Goal: Use online tool/utility: Utilize a website feature to perform a specific function

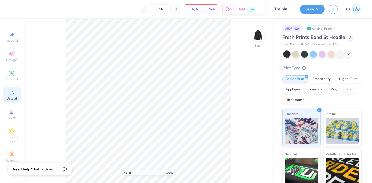
click at [13, 97] on span "Upload" at bounding box center [12, 99] width 10 height 4
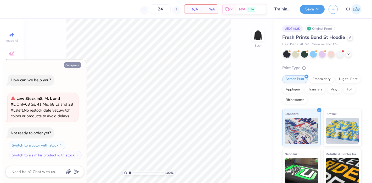
click at [73, 67] on button "Collapse" at bounding box center [73, 64] width 18 height 5
type textarea "x"
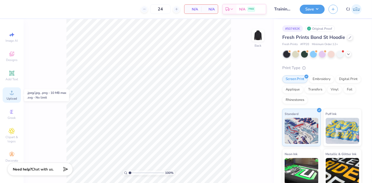
click at [10, 90] on icon at bounding box center [12, 93] width 6 height 6
click at [12, 97] on div "Upload" at bounding box center [12, 95] width 18 height 15
click at [12, 94] on icon at bounding box center [12, 93] width 6 height 6
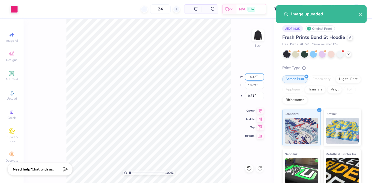
click at [252, 79] on input "14.42" at bounding box center [254, 76] width 19 height 7
type input "3.50"
type input "3.18"
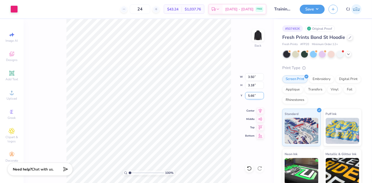
click at [255, 96] on input "5.66" at bounding box center [254, 95] width 19 height 7
click at [252, 96] on input "5.66" at bounding box center [254, 95] width 19 height 7
type input "3.00"
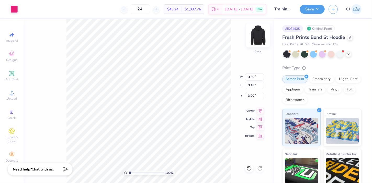
click at [260, 34] on img at bounding box center [257, 35] width 21 height 21
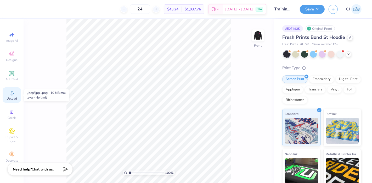
click at [10, 95] on icon at bounding box center [12, 93] width 4 height 4
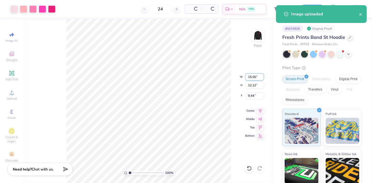
click at [251, 80] on input "15.00" at bounding box center [254, 76] width 19 height 7
type input "12.50"
type input "10.10"
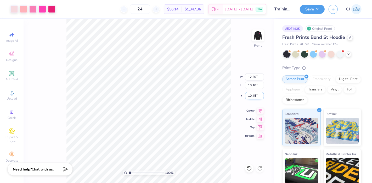
click at [253, 94] on input "10.45" at bounding box center [254, 95] width 19 height 7
click at [252, 94] on input "10.45" at bounding box center [254, 95] width 19 height 7
type input "6.00"
click at [259, 111] on icon at bounding box center [259, 110] width 3 height 4
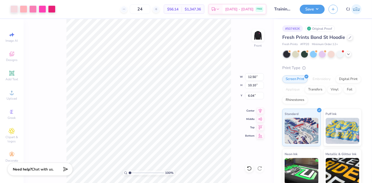
type input "6.04"
click at [232, 55] on div "100 % Front W 12.50 12.50 " H 10.10 10.10 " Y 6.04 6.04 " Center Middle Top Bot…" at bounding box center [149, 101] width 250 height 164
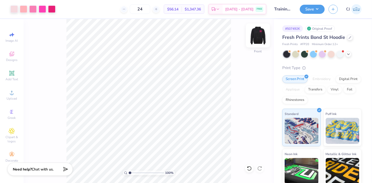
click at [255, 37] on img at bounding box center [257, 35] width 21 height 21
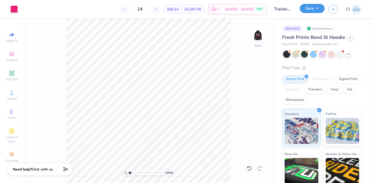
click at [322, 10] on button "Save" at bounding box center [311, 8] width 25 height 9
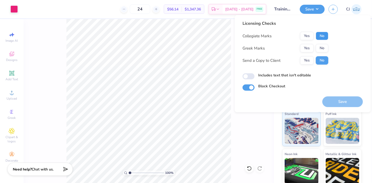
click at [325, 38] on button "No" at bounding box center [321, 36] width 13 height 8
click at [325, 48] on button "No" at bounding box center [321, 48] width 13 height 8
click at [252, 76] on input "Includes text that isn't editable" at bounding box center [248, 76] width 12 height 6
checkbox input "true"
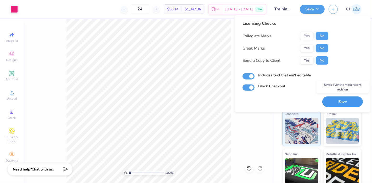
click at [342, 102] on button "Save" at bounding box center [342, 102] width 41 height 11
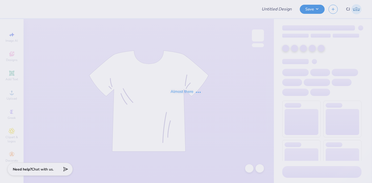
type input "Training: CF Training - Activities 6"
type input "24"
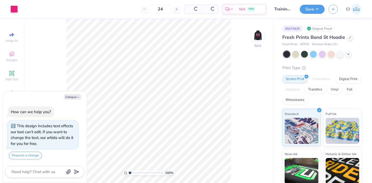
scroll to position [8, 0]
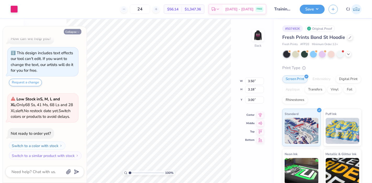
click at [72, 32] on button "Collapse" at bounding box center [73, 31] width 18 height 5
type textarea "x"
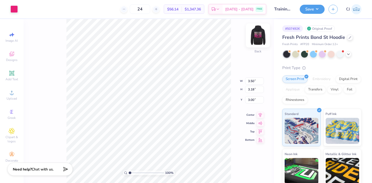
click at [255, 34] on img at bounding box center [257, 35] width 21 height 21
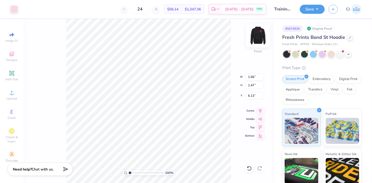
click at [258, 34] on img at bounding box center [257, 35] width 21 height 21
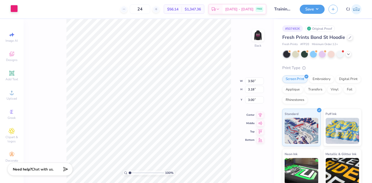
click at [11, 9] on div at bounding box center [13, 8] width 7 height 7
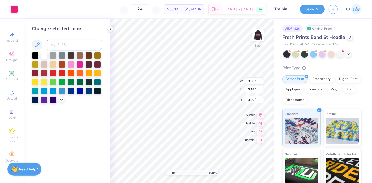
click at [70, 47] on input at bounding box center [74, 45] width 55 height 10
type input "705"
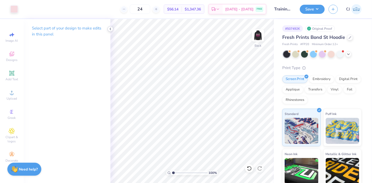
click at [112, 30] on icon at bounding box center [110, 29] width 4 height 4
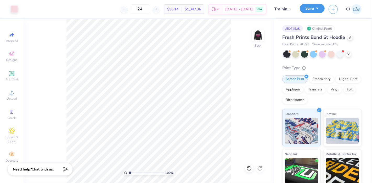
click at [319, 11] on button "Save" at bounding box center [311, 8] width 25 height 9
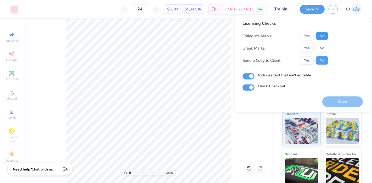
click at [325, 35] on button "No" at bounding box center [321, 36] width 13 height 8
click at [325, 46] on button "No" at bounding box center [321, 48] width 13 height 8
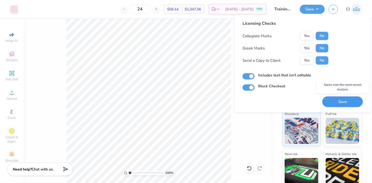
click at [349, 103] on button "Save" at bounding box center [342, 102] width 41 height 11
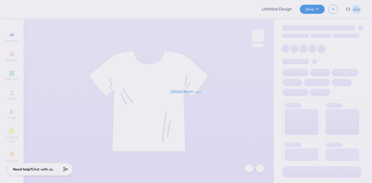
type input "Training: CF Training - Activities 6"
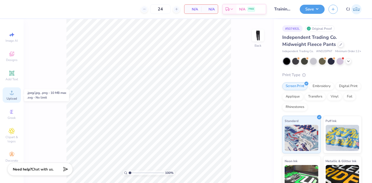
click at [12, 97] on span "Upload" at bounding box center [12, 99] width 10 height 4
click at [9, 91] on icon at bounding box center [12, 93] width 6 height 6
click at [13, 96] on div "Upload" at bounding box center [12, 95] width 18 height 15
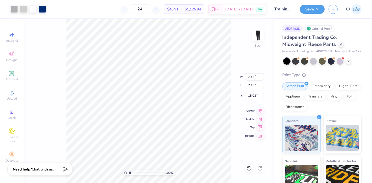
type input "0.50"
click at [252, 78] on input "7.45" at bounding box center [254, 76] width 19 height 7
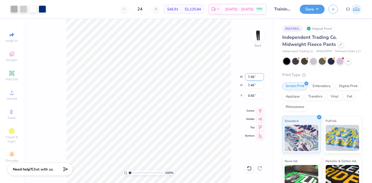
click at [252, 78] on input "7.45" at bounding box center [254, 76] width 19 height 7
type input "3.50"
click at [256, 97] on input "2.48" at bounding box center [254, 95] width 19 height 7
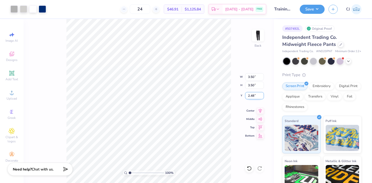
click at [257, 97] on input "2.48" at bounding box center [254, 95] width 19 height 7
type input "3.00"
click at [317, 7] on button "Save" at bounding box center [311, 8] width 25 height 9
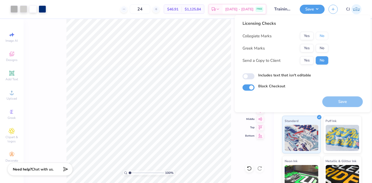
drag, startPoint x: 322, startPoint y: 36, endPoint x: 323, endPoint y: 43, distance: 7.3
click at [323, 36] on button "No" at bounding box center [321, 36] width 13 height 8
click at [322, 48] on button "No" at bounding box center [321, 48] width 13 height 8
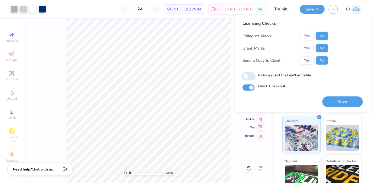
click at [247, 76] on input "Includes text that isn't editable" at bounding box center [248, 76] width 12 height 6
checkbox input "true"
click at [339, 102] on button "Save" at bounding box center [342, 102] width 41 height 11
